Goal: Task Accomplishment & Management: Manage account settings

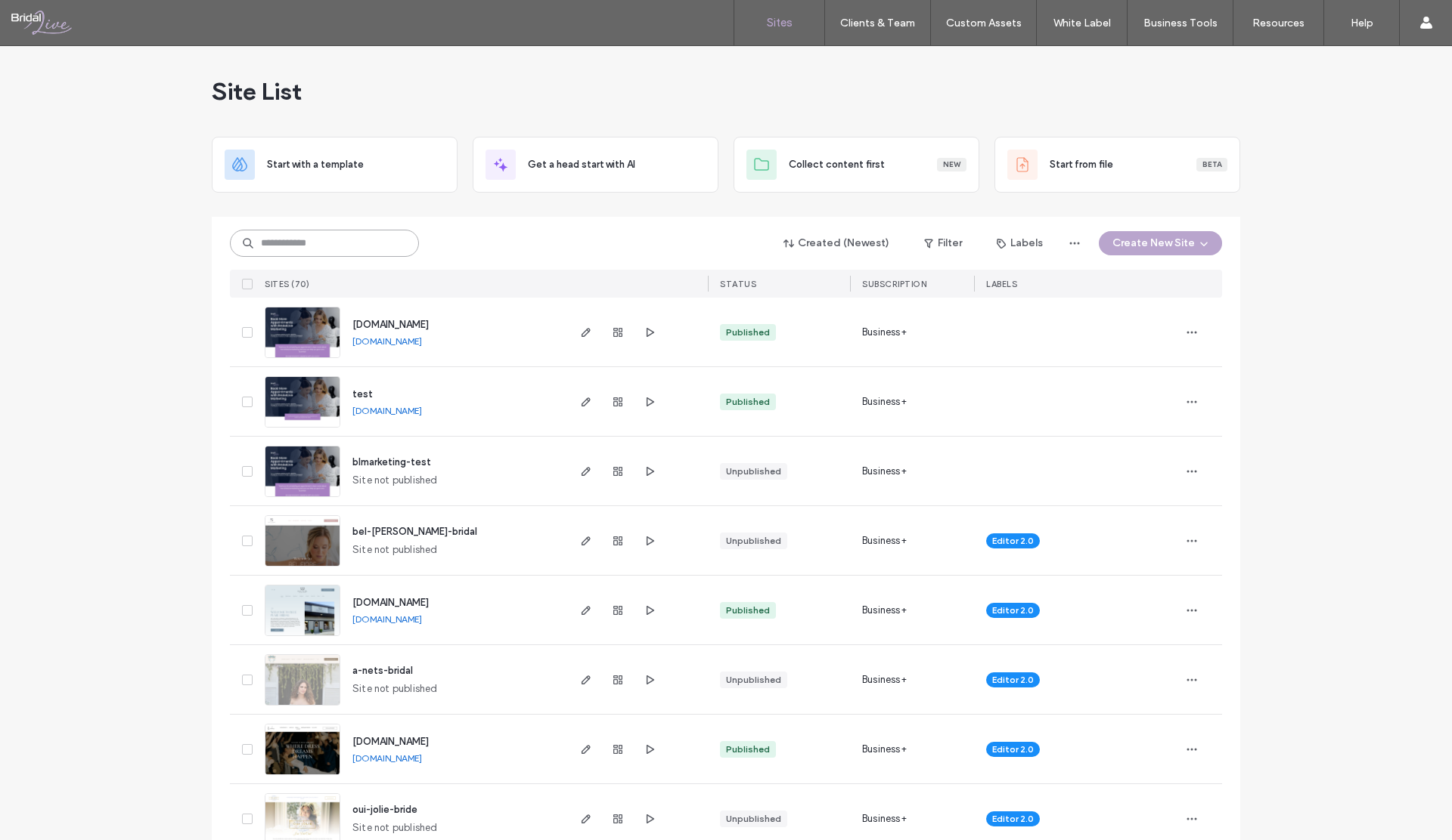
click at [314, 242] on input at bounding box center [324, 243] width 189 height 27
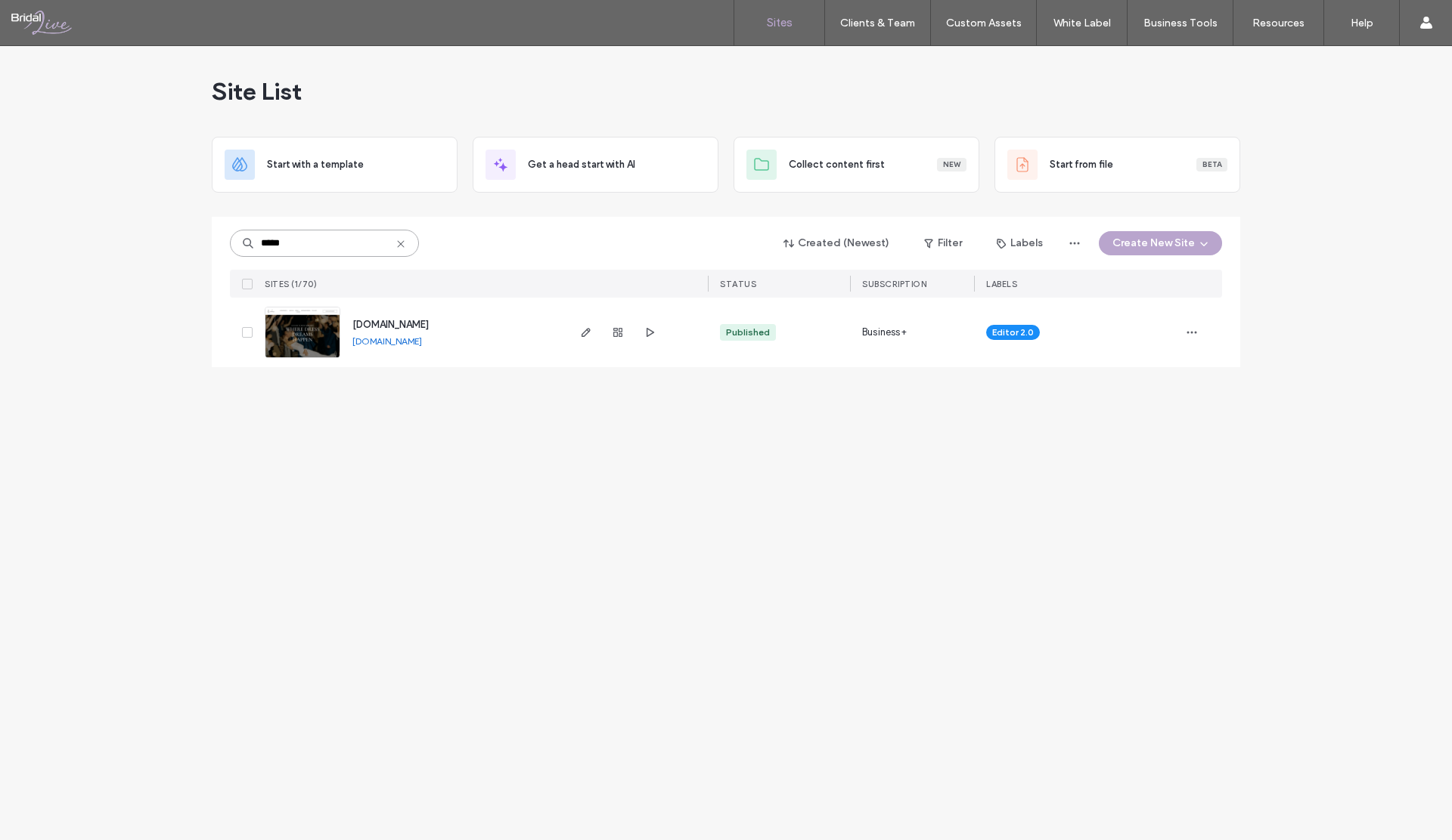
type input "*****"
click at [585, 332] on icon "button" at bounding box center [586, 332] width 12 height 12
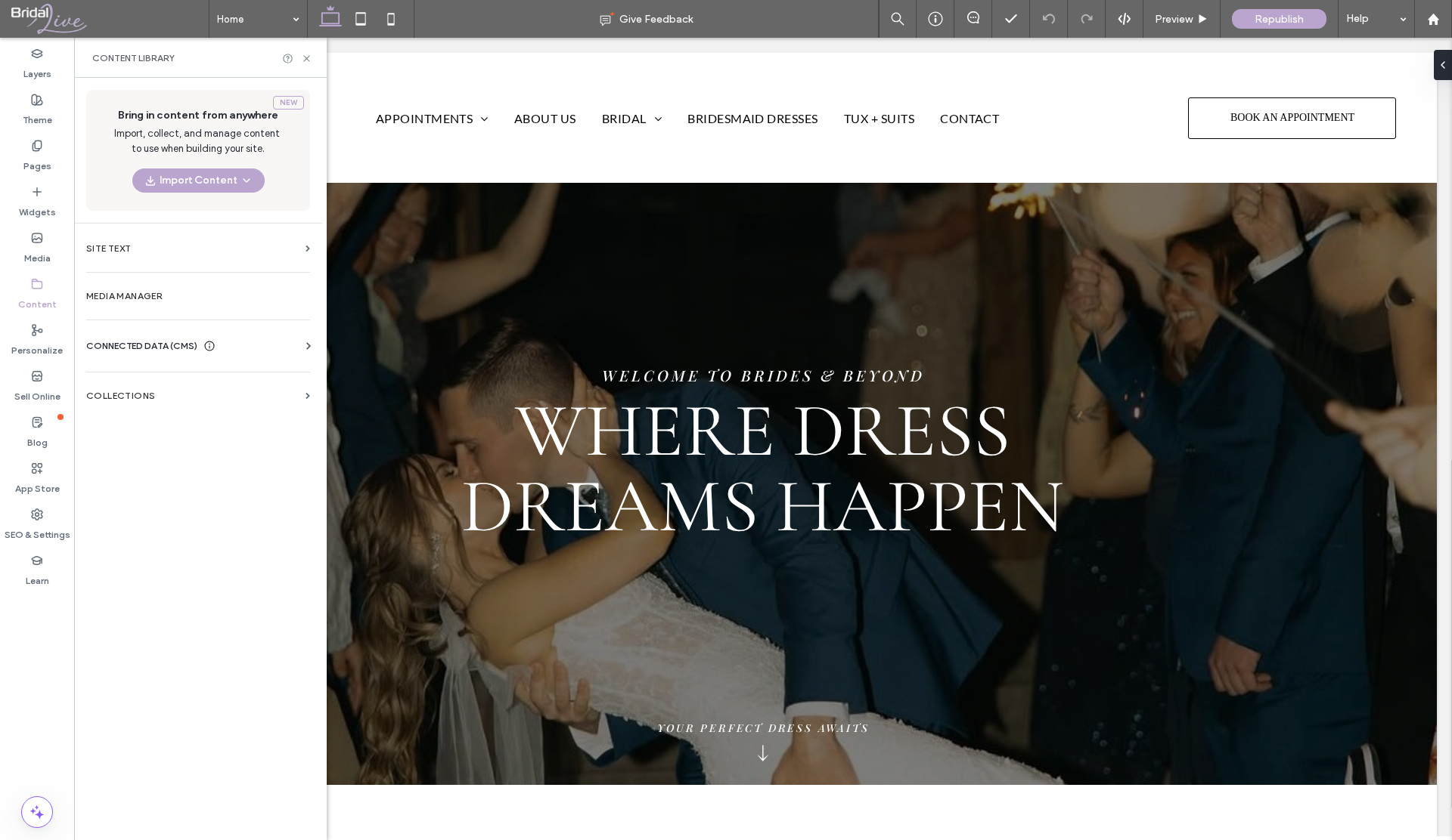
click at [134, 352] on span "CONNECTED DATA (CMS)" at bounding box center [142, 346] width 111 height 15
click at [138, 379] on label "Business Info" at bounding box center [202, 383] width 206 height 11
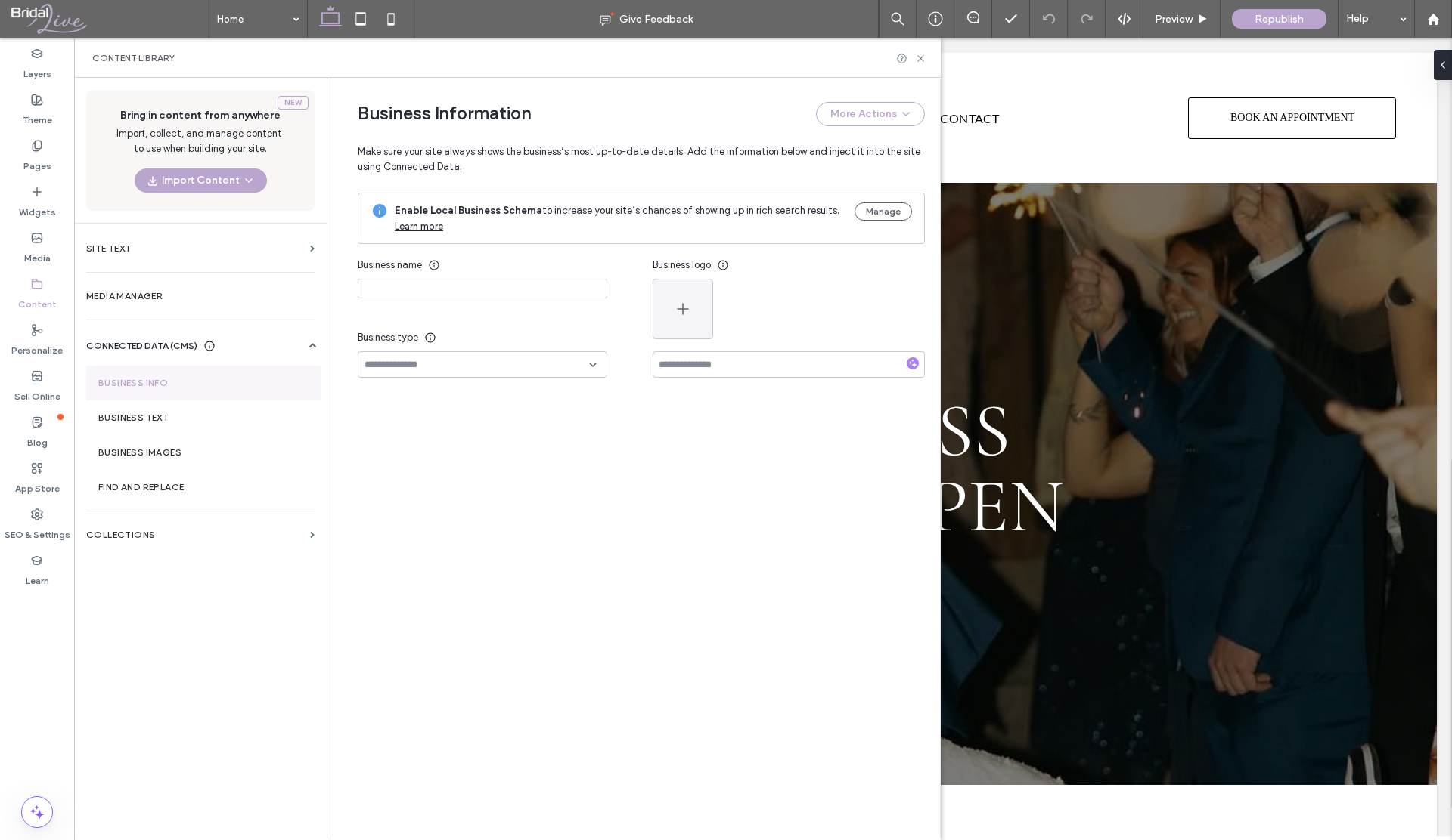
type input "**********"
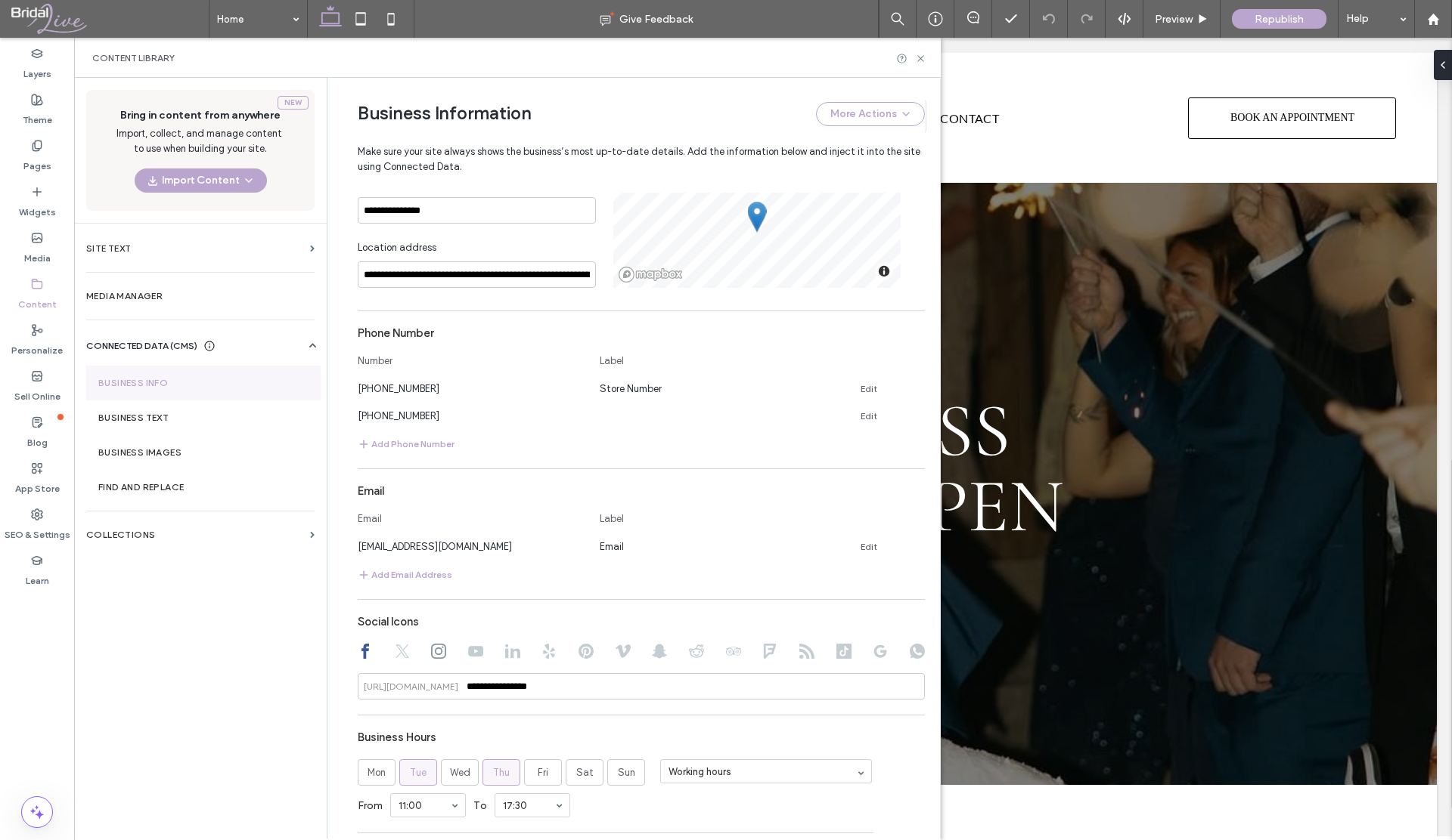
scroll to position [490, 0]
click at [920, 65] on div "Content Library" at bounding box center [507, 58] width 867 height 40
drag, startPoint x: 919, startPoint y: 62, endPoint x: 701, endPoint y: 84, distance: 219.1
click at [919, 62] on icon at bounding box center [920, 58] width 11 height 11
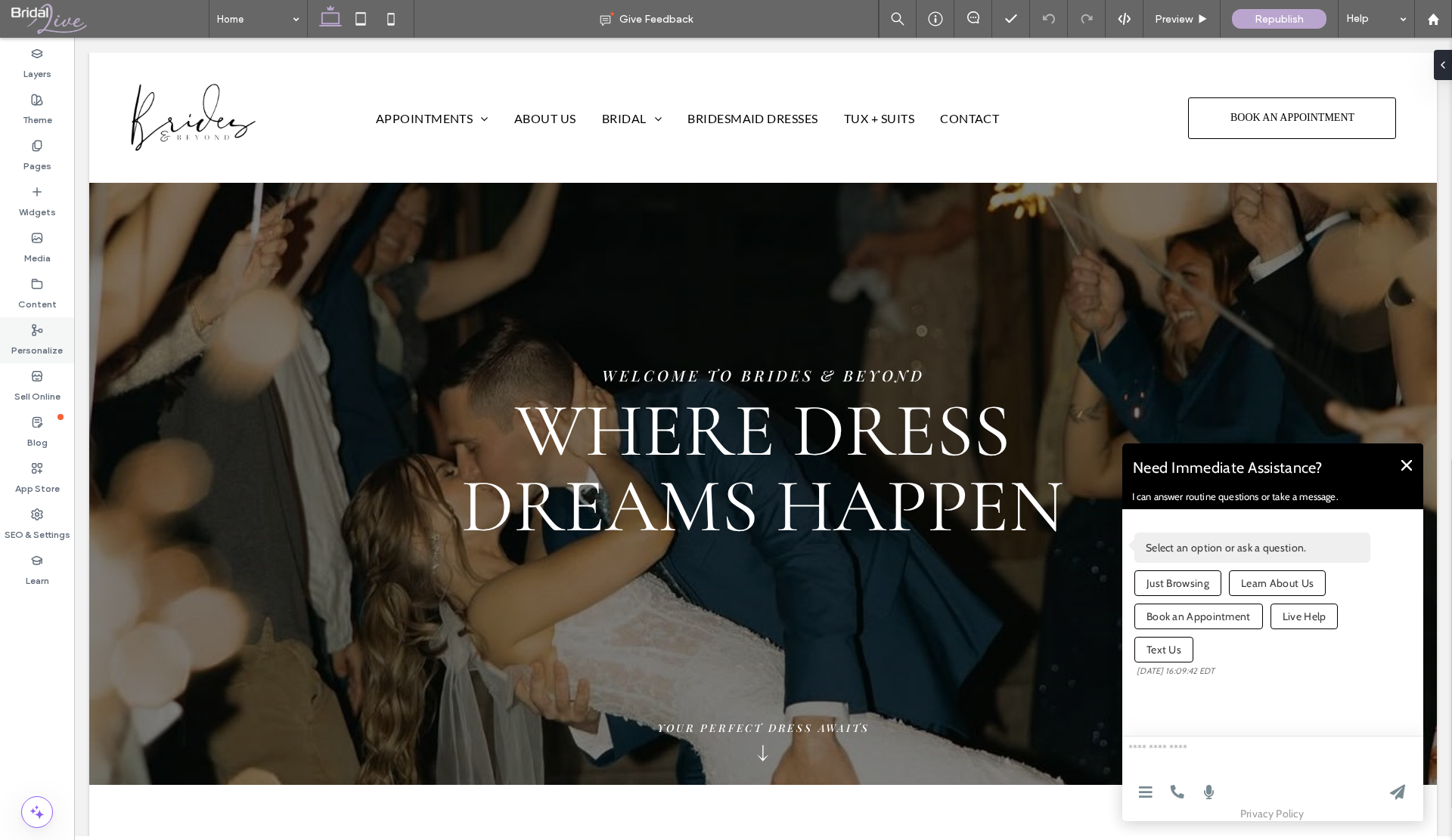
scroll to position [0, 0]
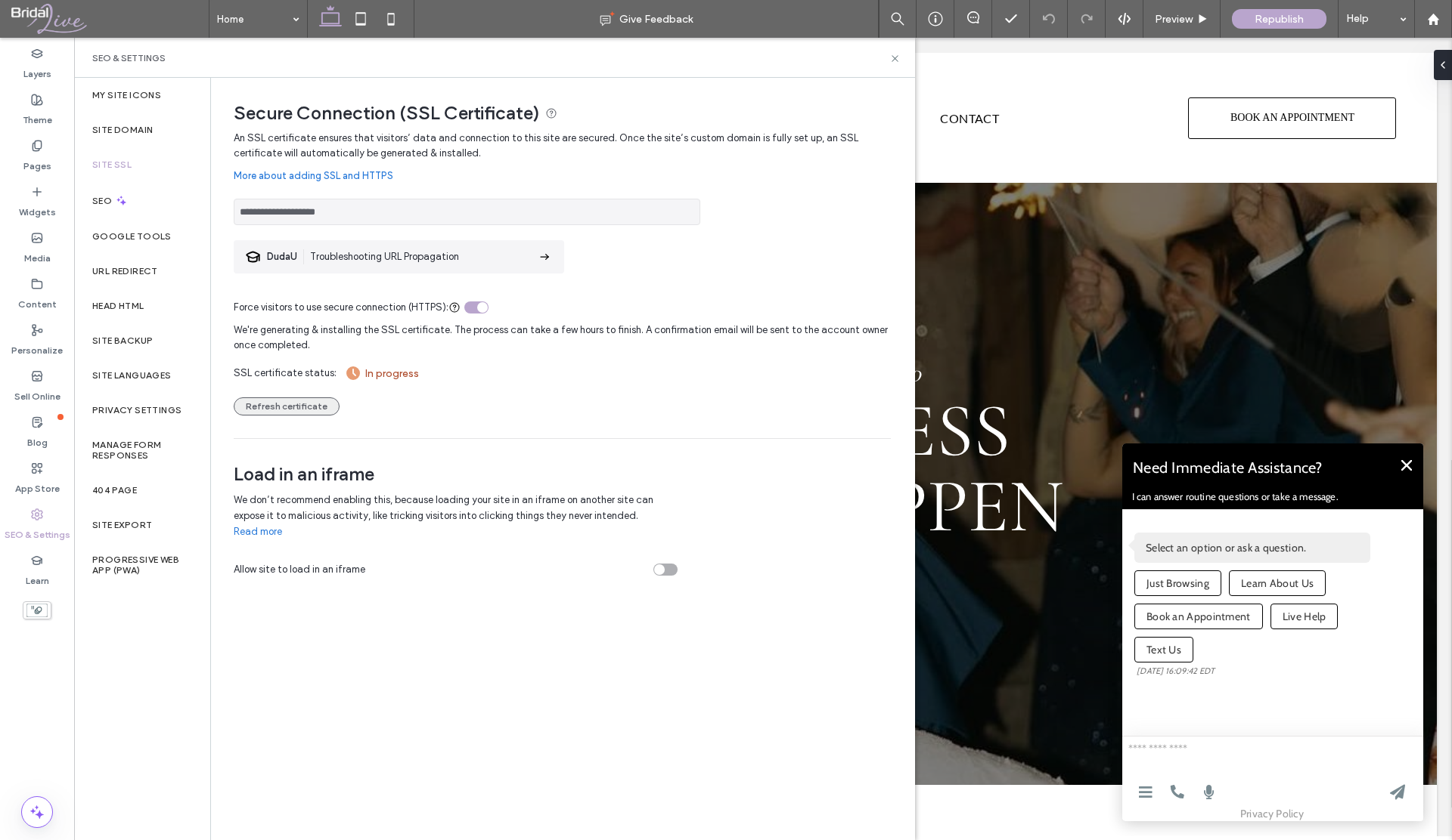
click at [293, 405] on button "Refresh certificate" at bounding box center [286, 406] width 106 height 18
click at [890, 58] on icon at bounding box center [894, 58] width 11 height 11
